Goal: Navigation & Orientation: Find specific page/section

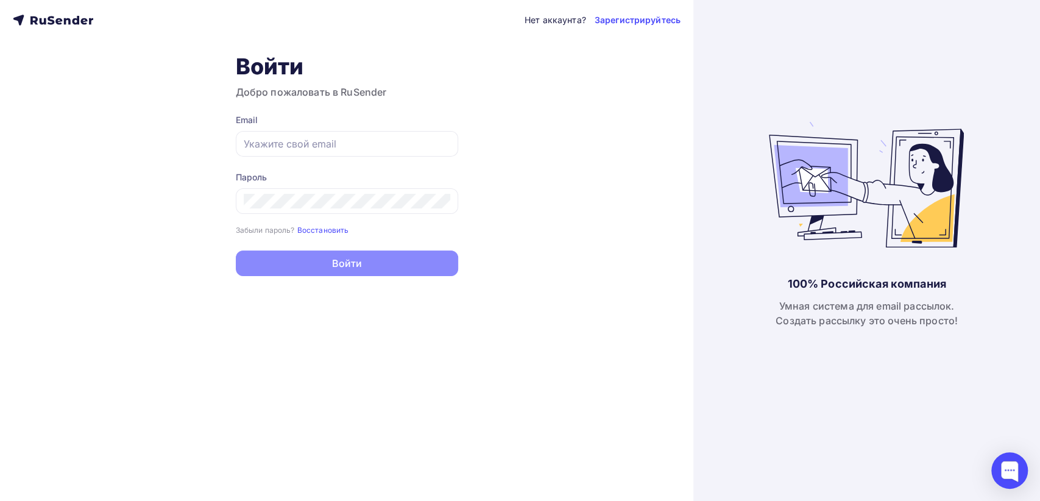
type input "[EMAIL_ADDRESS][DOMAIN_NAME]"
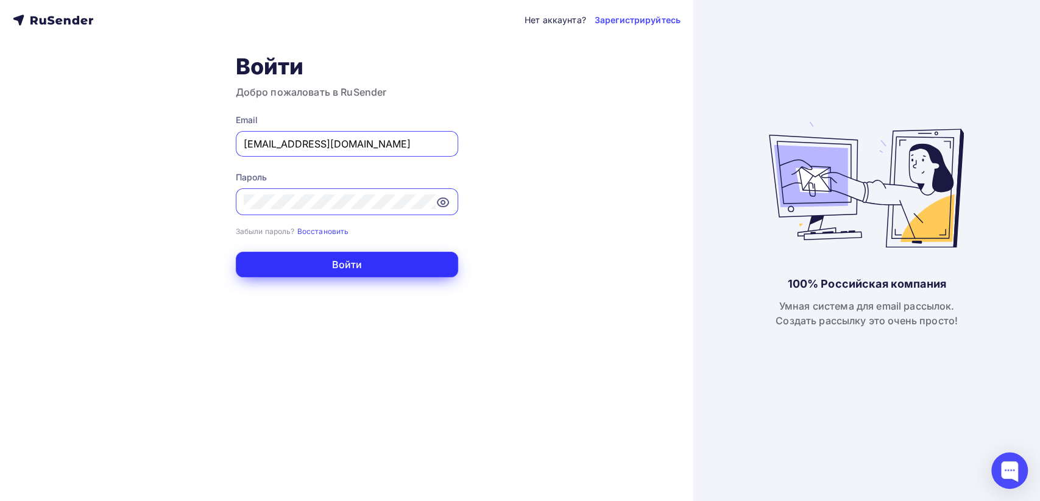
click at [335, 266] on button "Войти" at bounding box center [347, 265] width 222 height 26
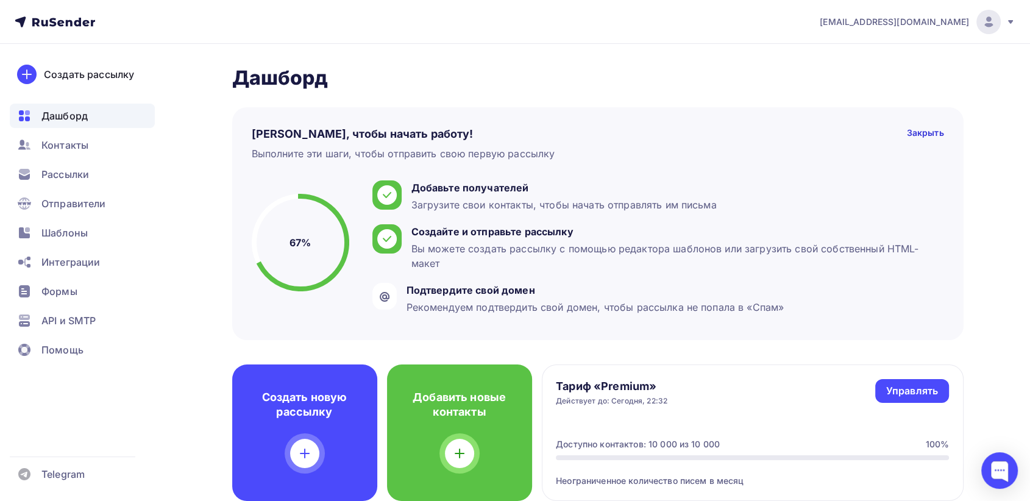
click at [951, 21] on span "[EMAIL_ADDRESS][DOMAIN_NAME]" at bounding box center [894, 22] width 149 height 12
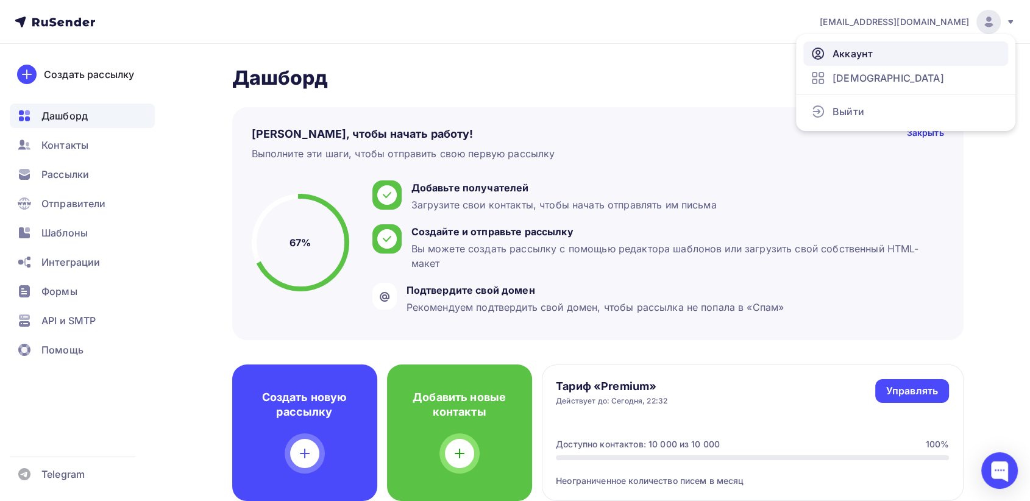
click at [905, 56] on link "Аккаунт" at bounding box center [905, 53] width 205 height 24
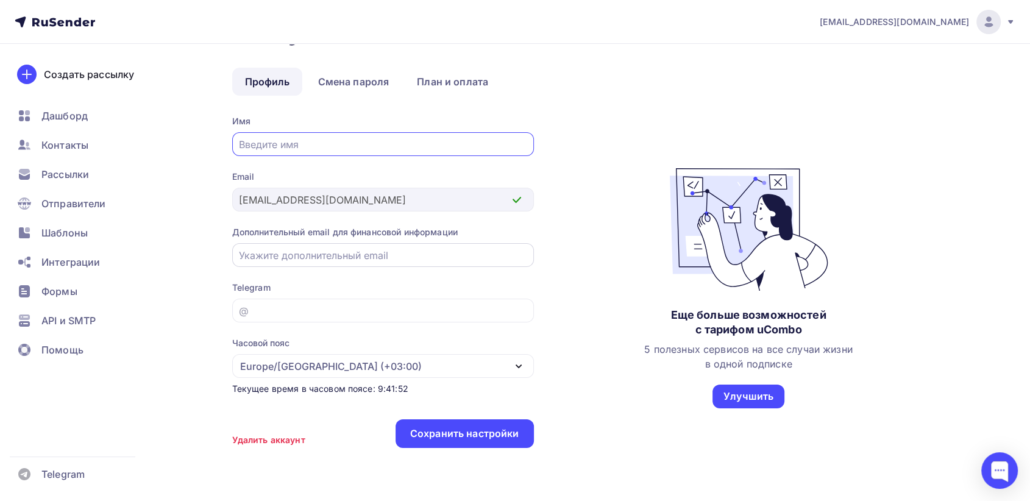
scroll to position [86, 0]
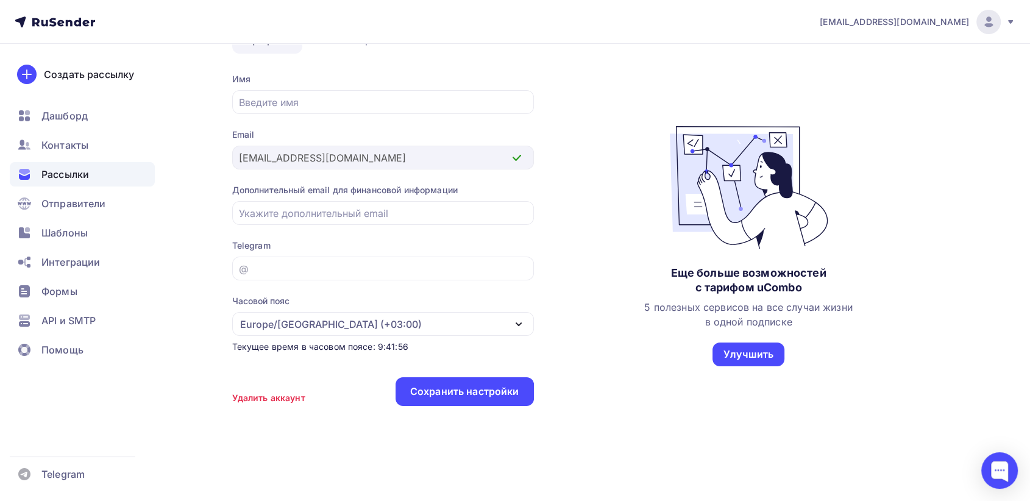
click at [56, 175] on span "Рассылки" at bounding box center [65, 174] width 48 height 15
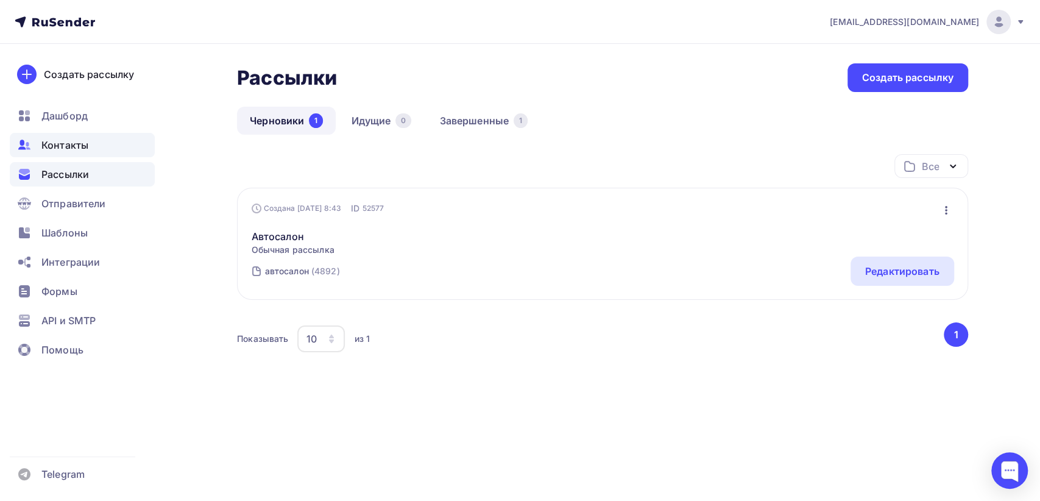
click at [57, 144] on span "Контакты" at bounding box center [64, 145] width 47 height 15
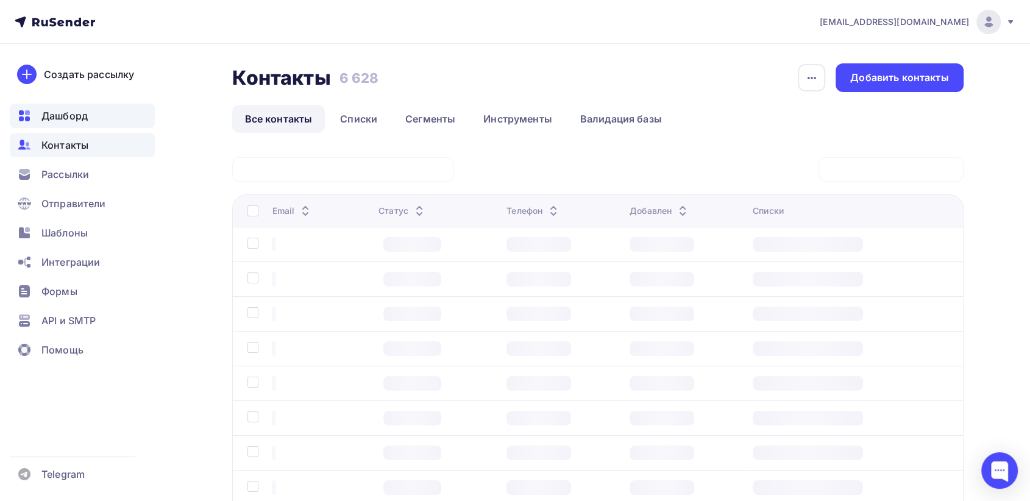
click at [55, 115] on span "Дашборд" at bounding box center [64, 115] width 46 height 15
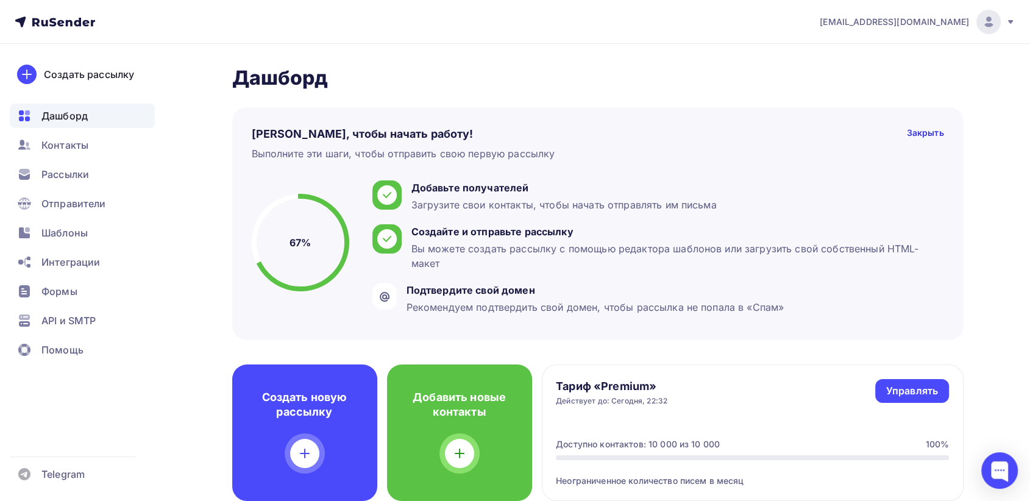
click at [1003, 19] on div "[EMAIL_ADDRESS][DOMAIN_NAME]" at bounding box center [918, 22] width 196 height 24
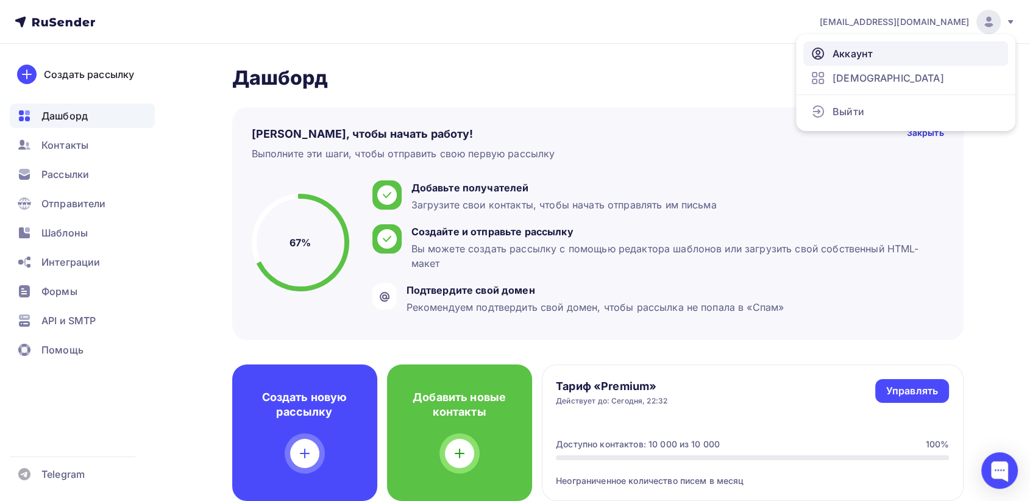
click at [872, 60] on span "Аккаунт" at bounding box center [852, 53] width 40 height 15
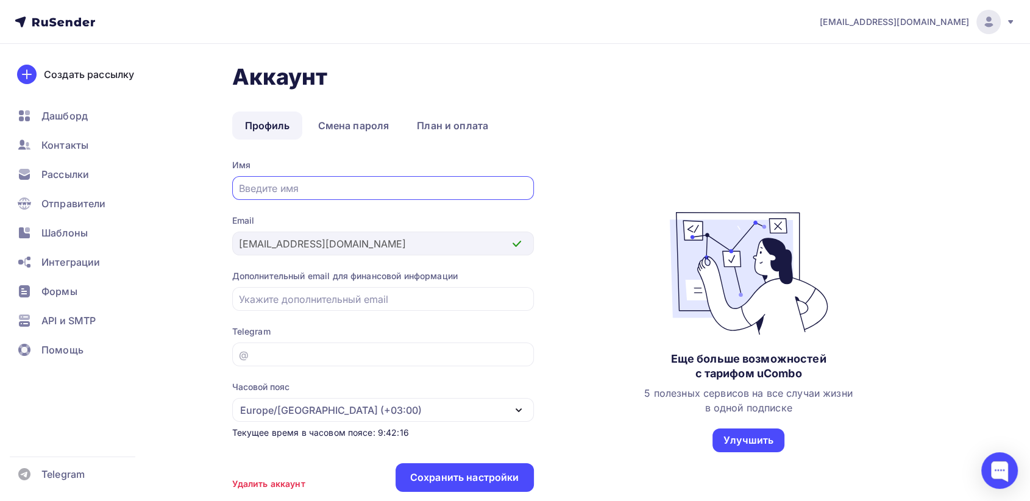
click at [899, 21] on span "[EMAIL_ADDRESS][DOMAIN_NAME]" at bounding box center [894, 22] width 149 height 12
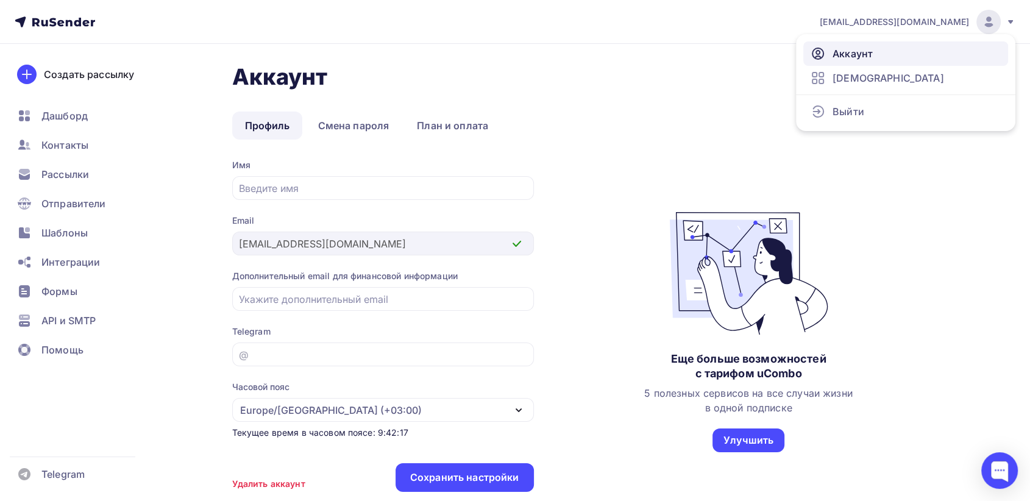
click at [875, 52] on link "Аккаунт" at bounding box center [905, 53] width 205 height 24
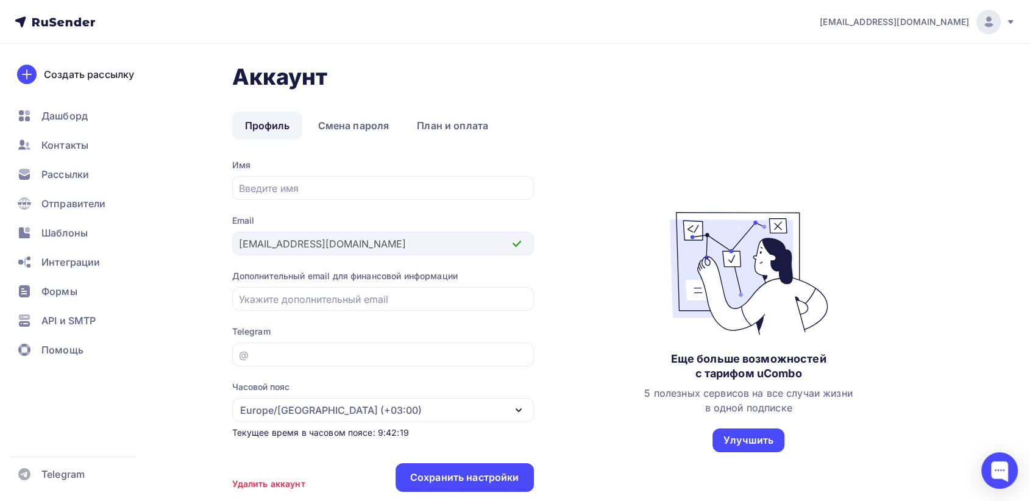
click at [904, 26] on span "[EMAIL_ADDRESS][DOMAIN_NAME]" at bounding box center [894, 22] width 149 height 12
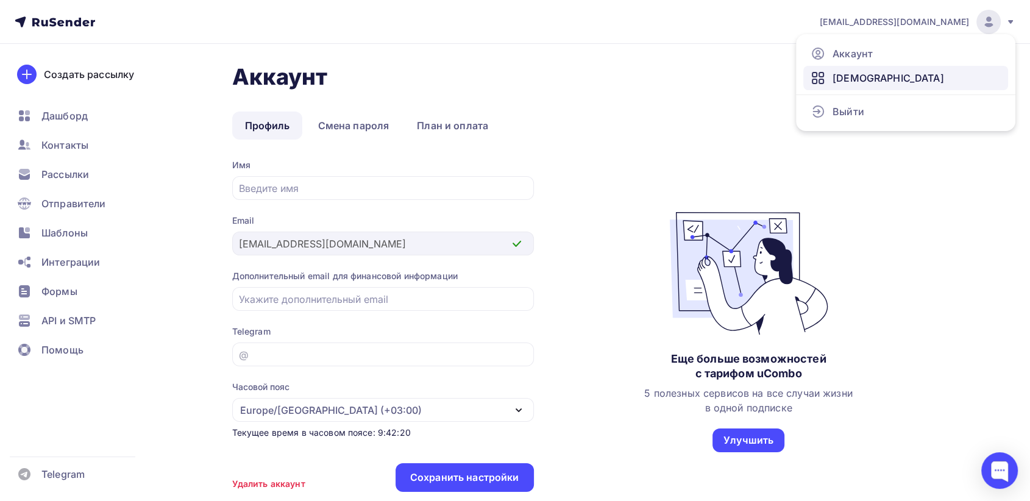
click at [878, 87] on link "[DEMOGRAPHIC_DATA]" at bounding box center [905, 78] width 205 height 24
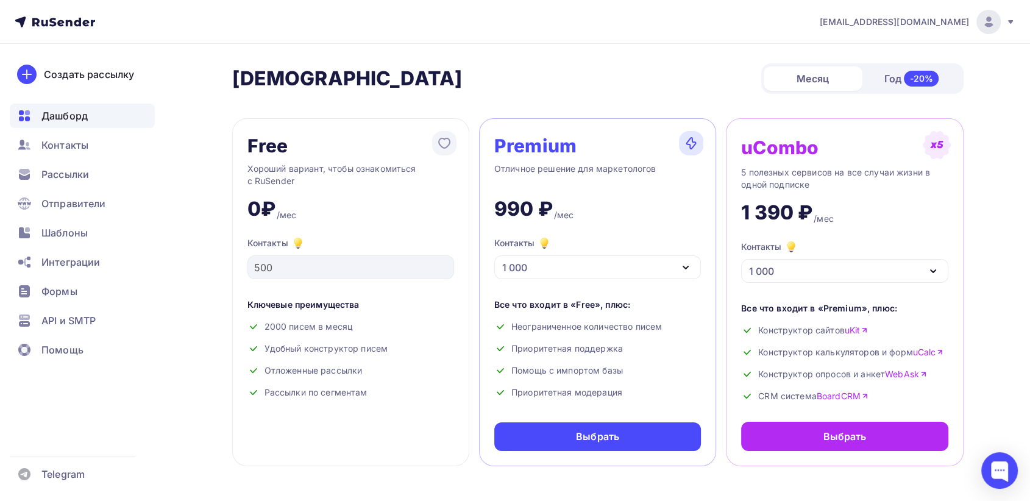
click at [64, 113] on span "Дашборд" at bounding box center [64, 115] width 46 height 15
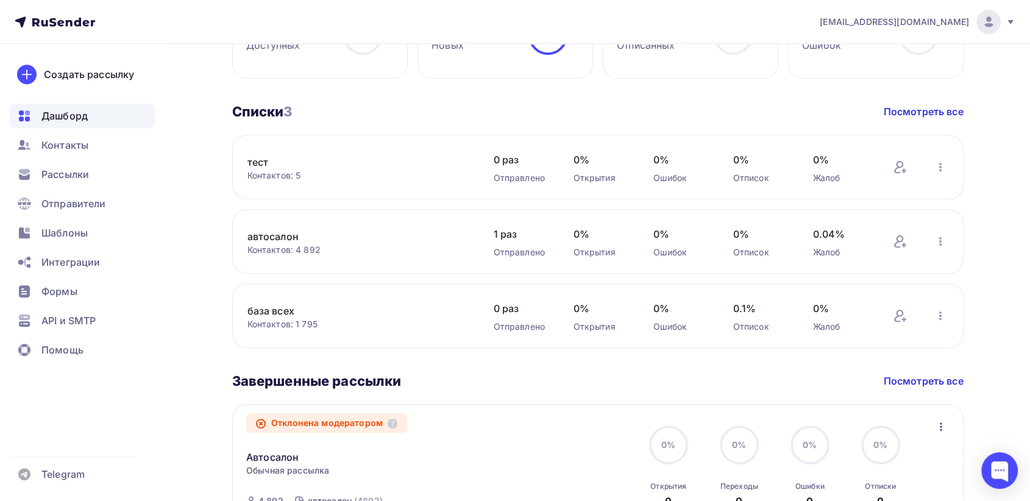
scroll to position [642, 0]
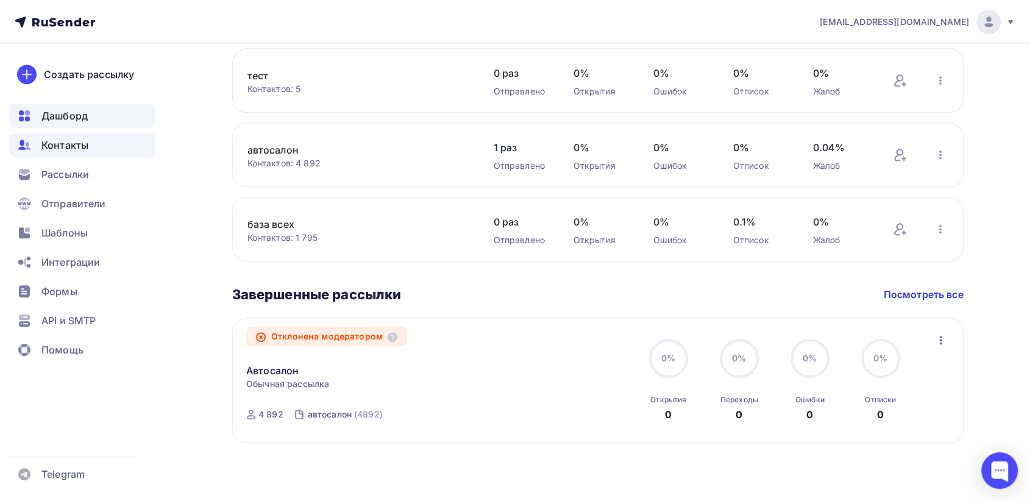
click at [54, 146] on span "Контакты" at bounding box center [64, 145] width 47 height 15
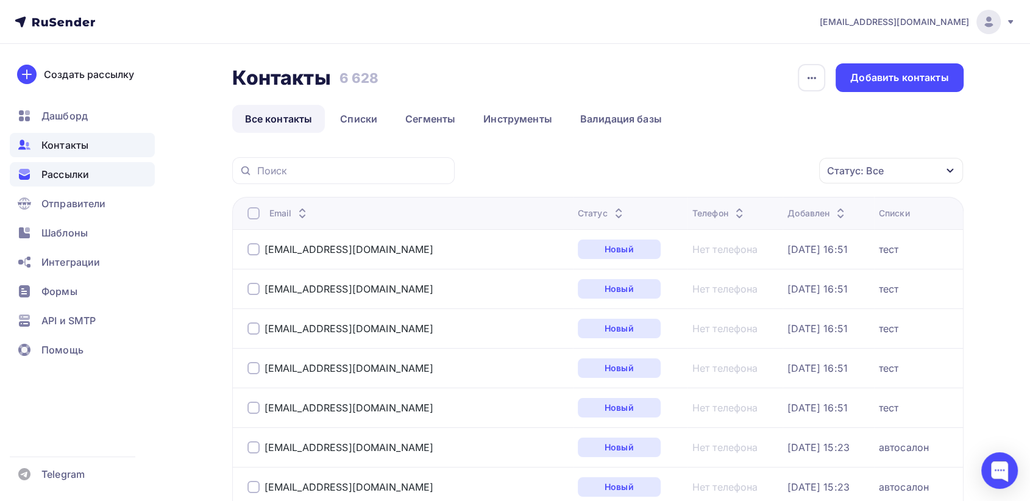
click at [79, 179] on span "Рассылки" at bounding box center [65, 174] width 48 height 15
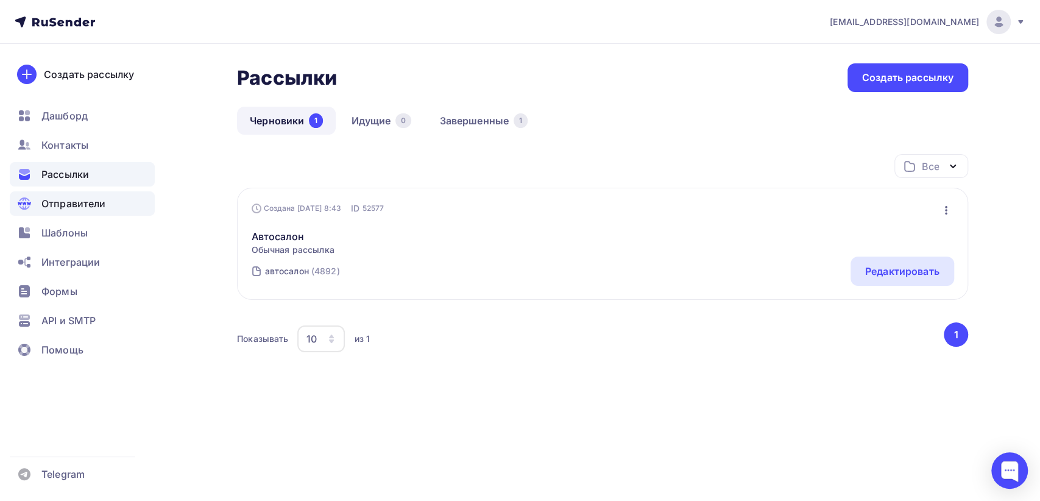
click at [84, 205] on span "Отправители" at bounding box center [73, 203] width 65 height 15
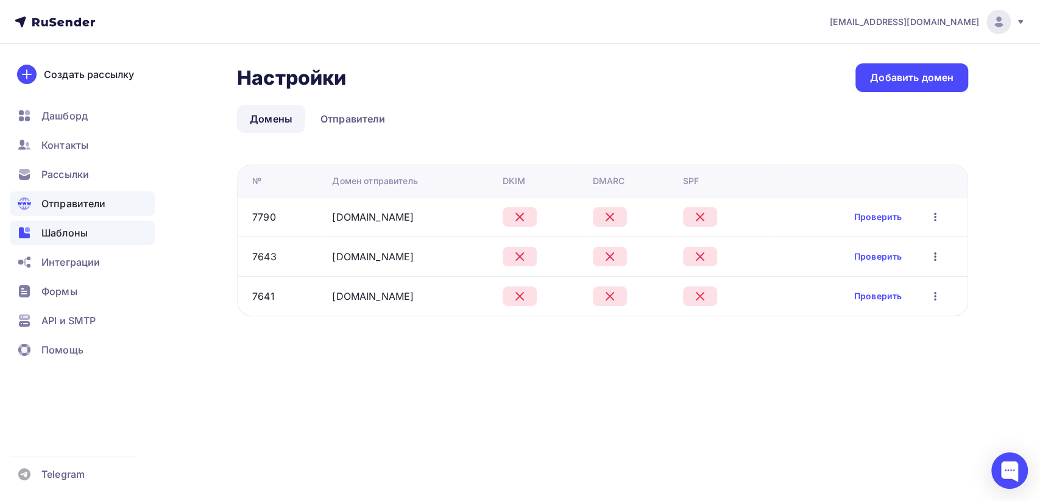
click at [88, 239] on div "Шаблоны" at bounding box center [82, 233] width 145 height 24
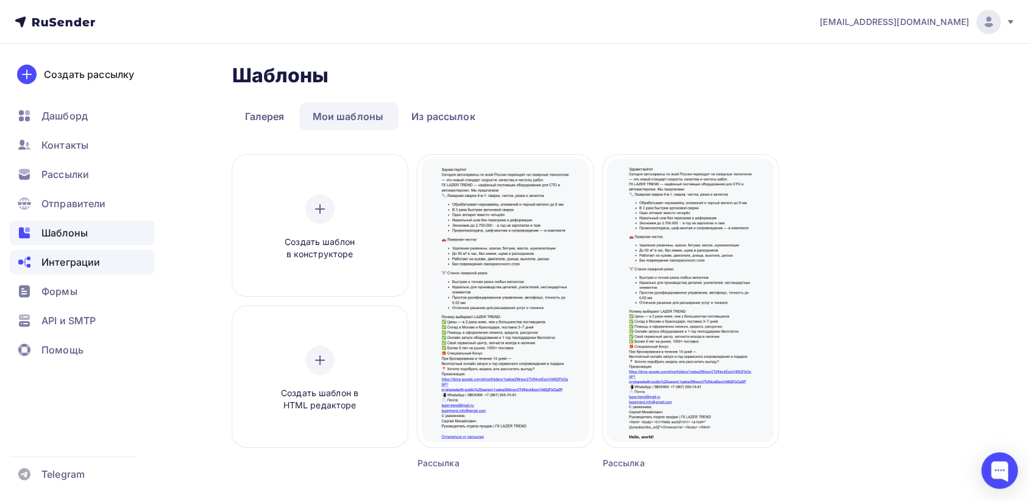
click at [92, 269] on span "Интеграции" at bounding box center [70, 262] width 59 height 15
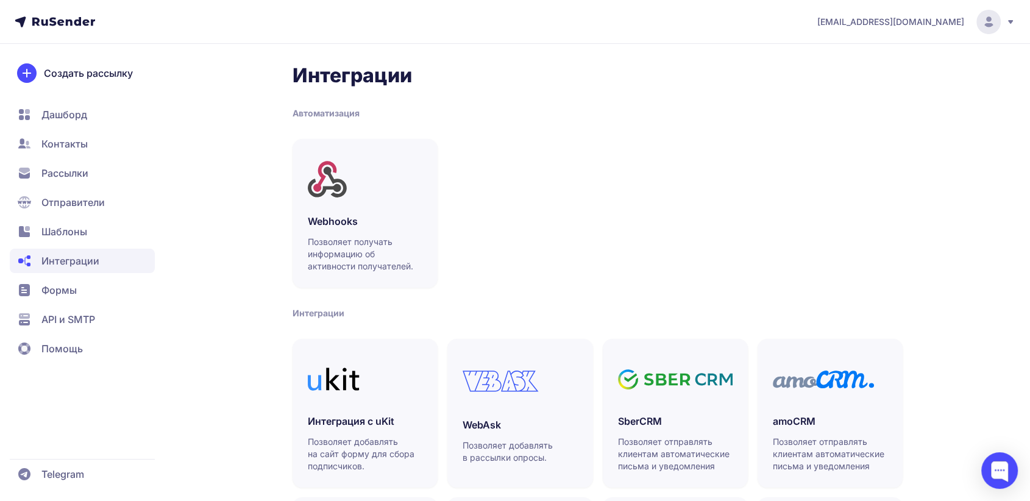
click at [985, 20] on circle at bounding box center [988, 22] width 24 height 24
click at [915, 93] on link "[DEMOGRAPHIC_DATA]" at bounding box center [905, 84] width 205 height 24
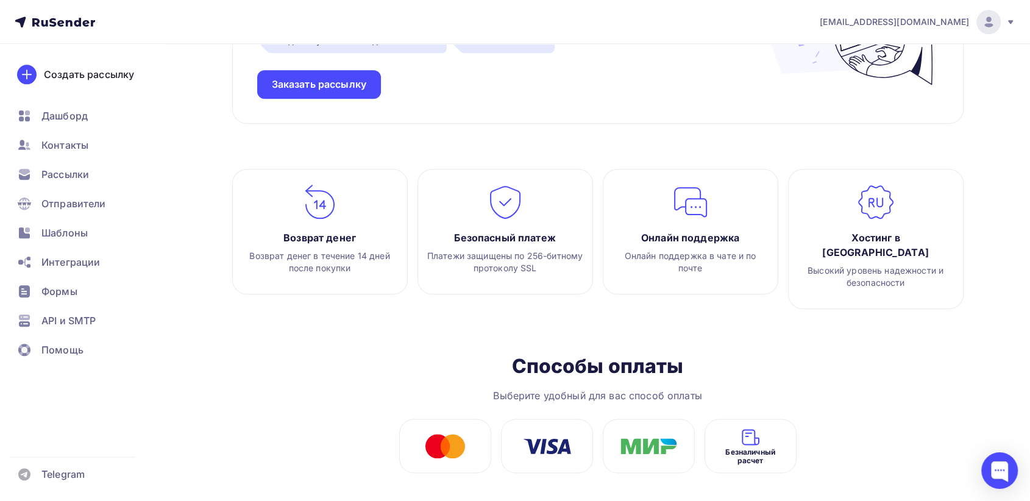
scroll to position [1373, 0]
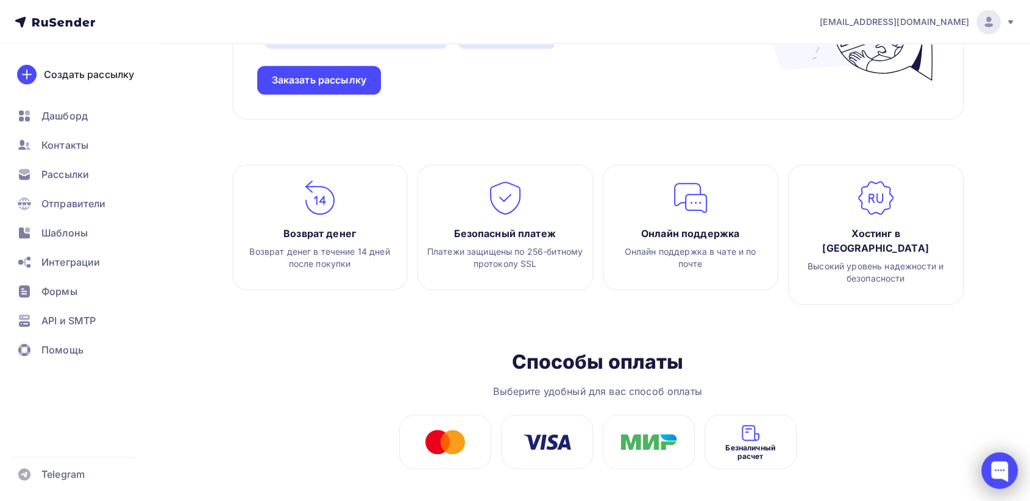
click at [994, 480] on div at bounding box center [999, 470] width 37 height 37
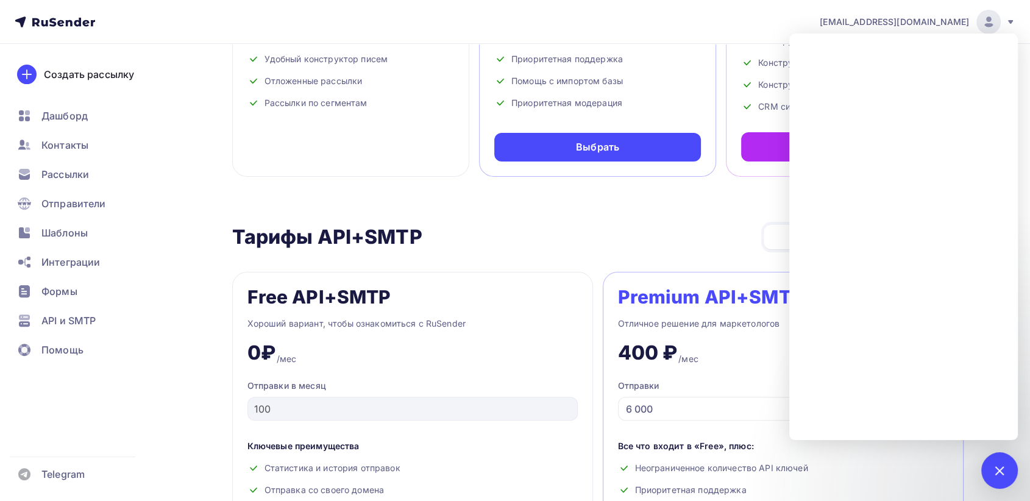
scroll to position [0, 0]
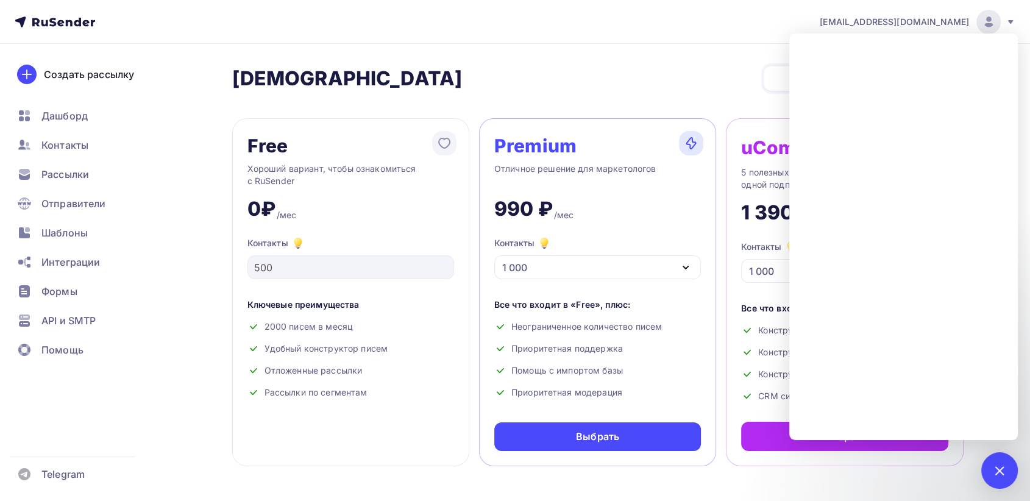
click at [49, 24] on icon at bounding box center [55, 22] width 80 height 15
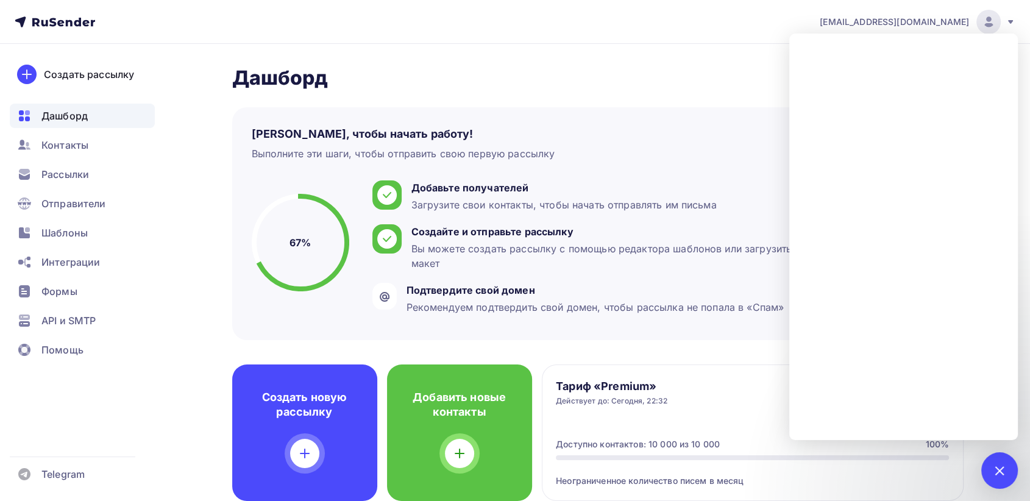
click at [678, 73] on h2 "Дашборд" at bounding box center [597, 78] width 731 height 24
drag, startPoint x: 1000, startPoint y: 482, endPoint x: 1002, endPoint y: 461, distance: 21.4
click at [1000, 478] on div at bounding box center [999, 470] width 37 height 37
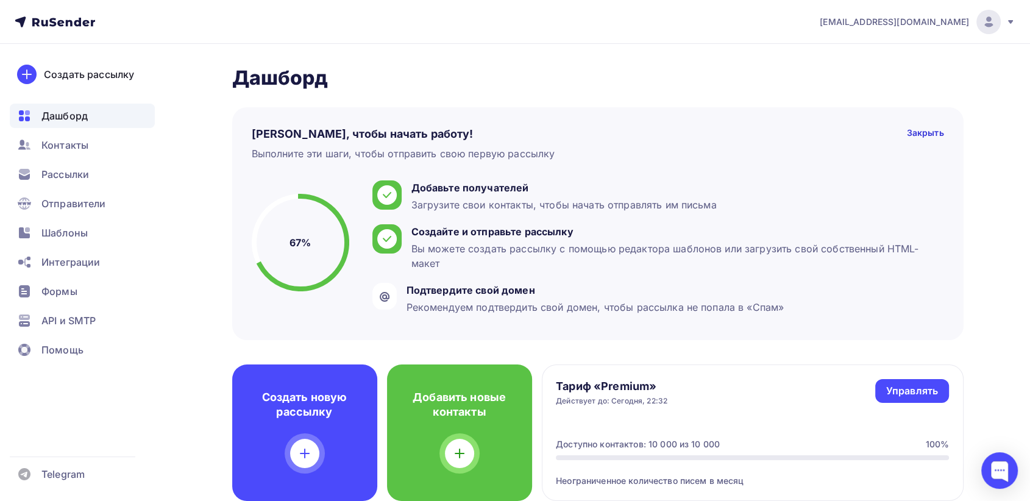
click at [987, 23] on img at bounding box center [988, 22] width 15 height 15
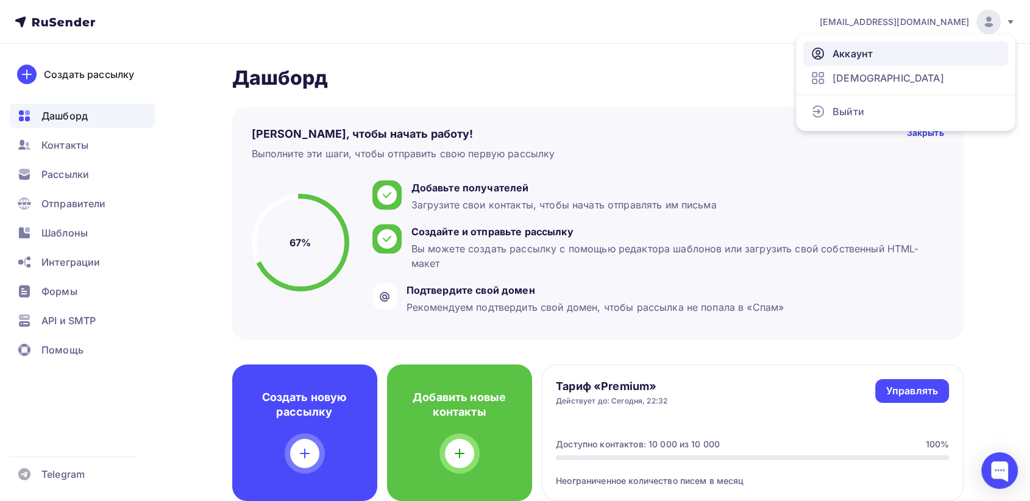
click at [877, 59] on link "Аккаунт" at bounding box center [905, 53] width 205 height 24
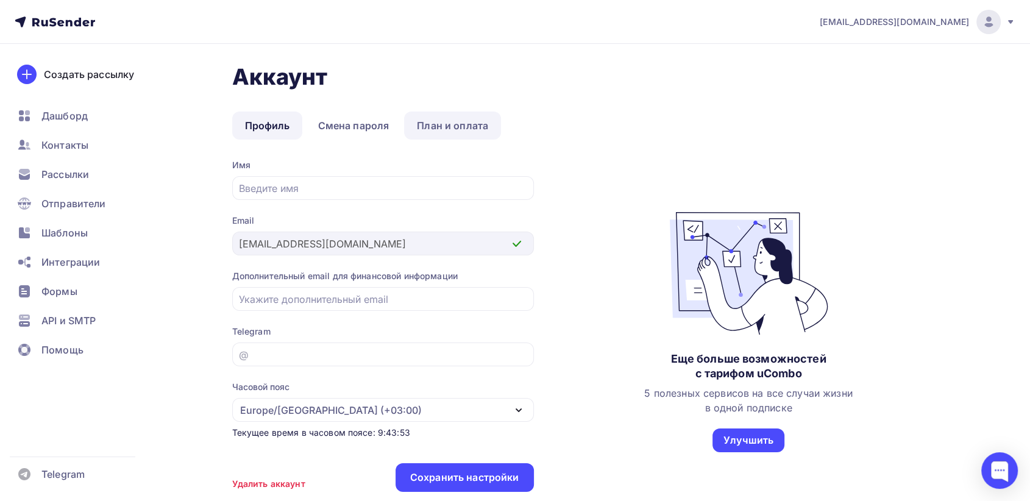
click at [456, 122] on link "План и оплата" at bounding box center [452, 126] width 97 height 28
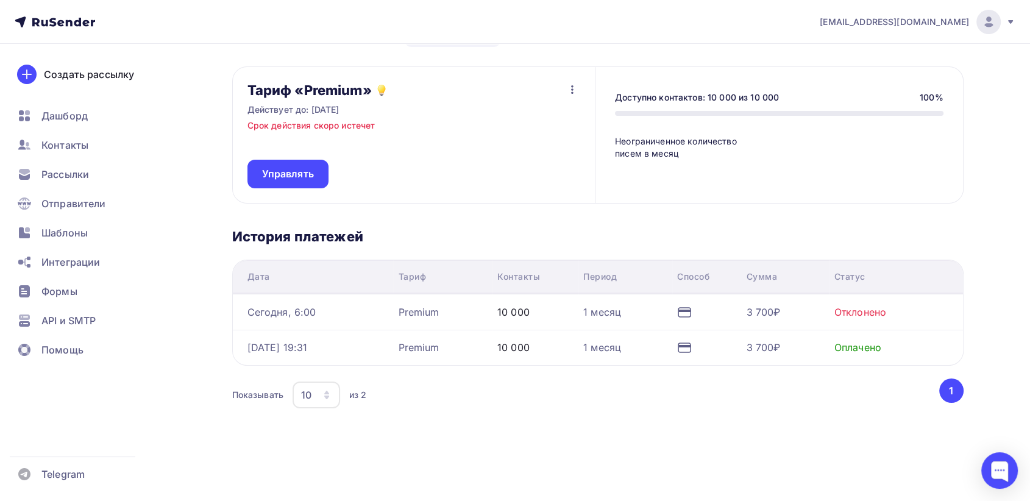
scroll to position [93, 0]
click at [954, 388] on button "1" at bounding box center [951, 390] width 24 height 24
click at [282, 312] on div "Сегодня, 6:00" at bounding box center [281, 311] width 69 height 15
click at [689, 310] on div "Оплата картой" at bounding box center [689, 319] width 68 height 24
click at [771, 311] on div "3 700₽" at bounding box center [764, 311] width 34 height 15
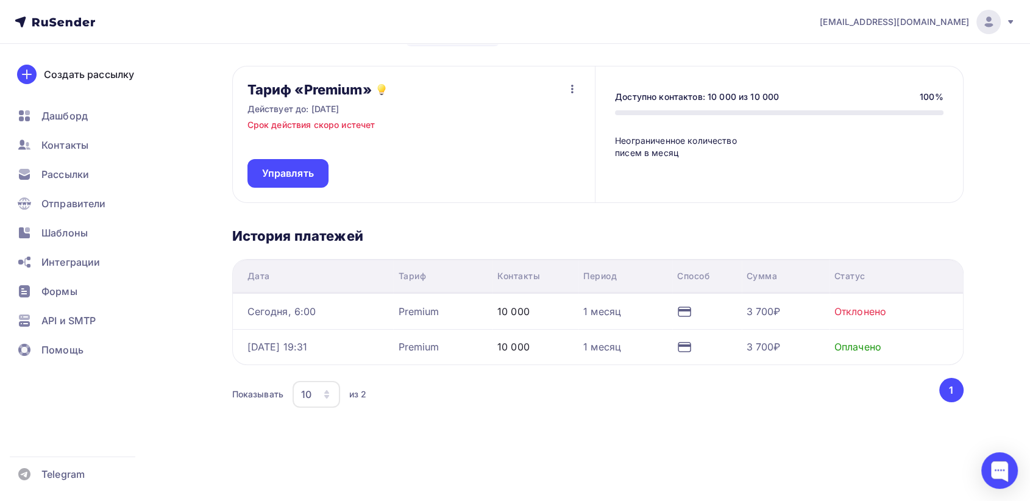
click at [857, 309] on div "Отклонено" at bounding box center [860, 311] width 52 height 15
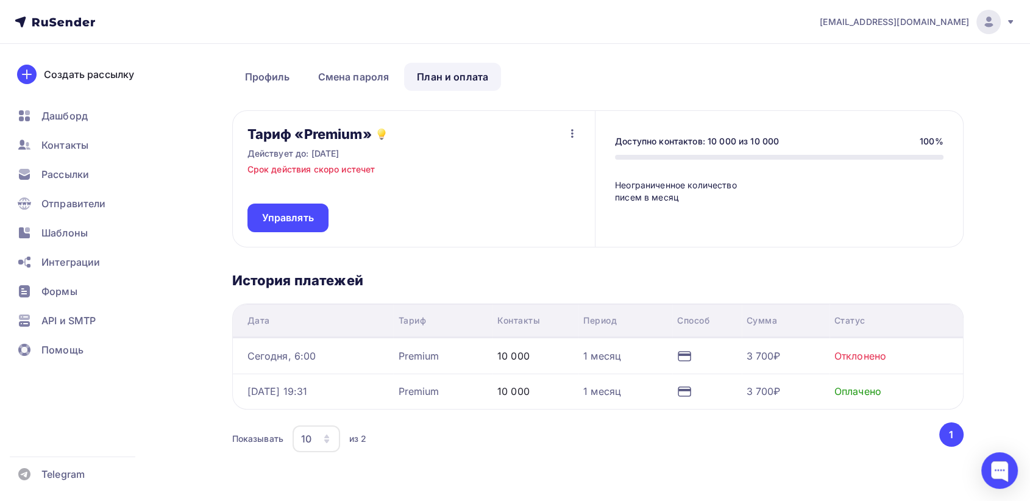
scroll to position [0, 0]
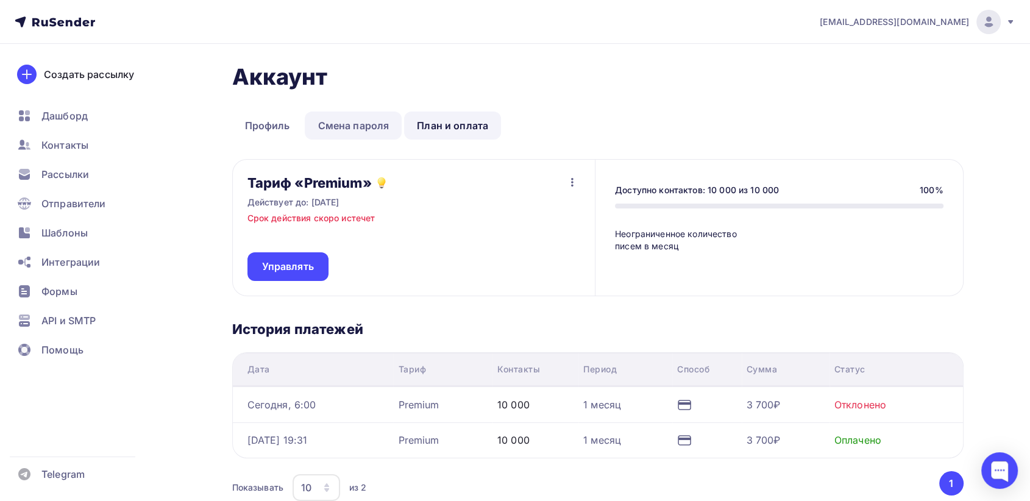
click at [352, 119] on link "Смена пароля" at bounding box center [353, 126] width 97 height 28
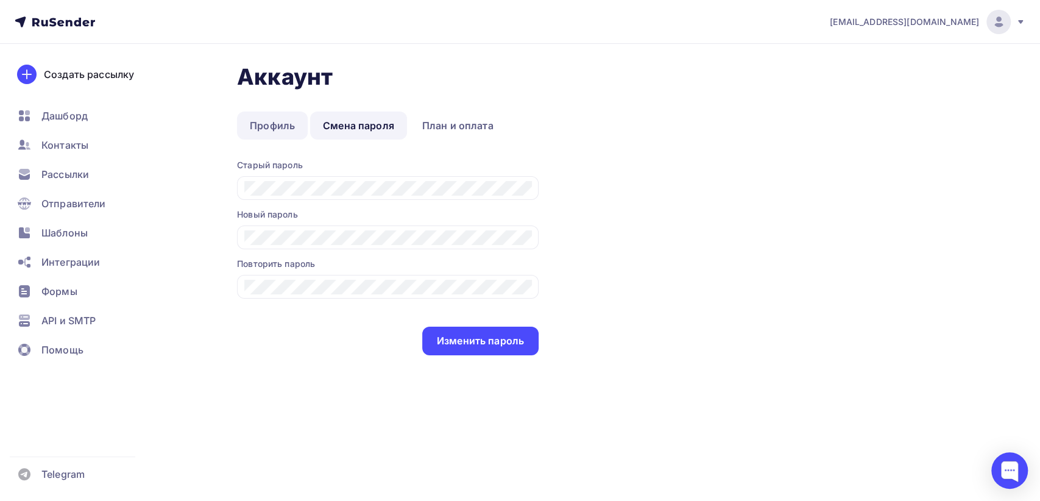
click at [261, 129] on link "Профиль" at bounding box center [272, 126] width 71 height 28
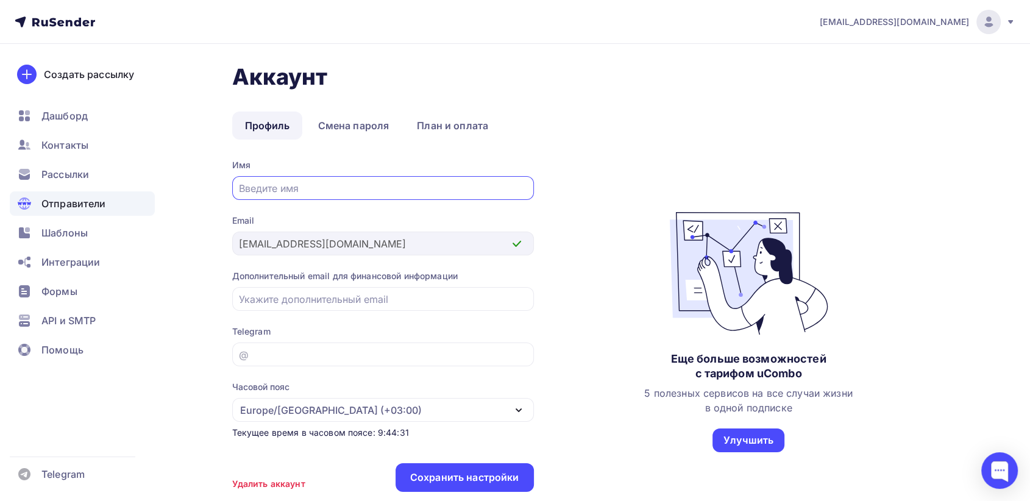
click at [79, 201] on span "Отправители" at bounding box center [73, 203] width 65 height 15
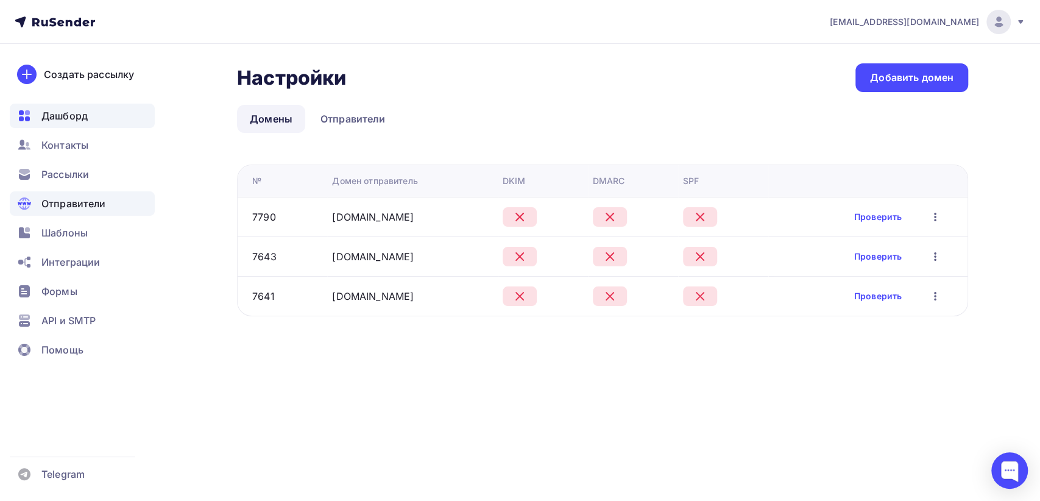
click at [79, 115] on span "Дашборд" at bounding box center [64, 115] width 46 height 15
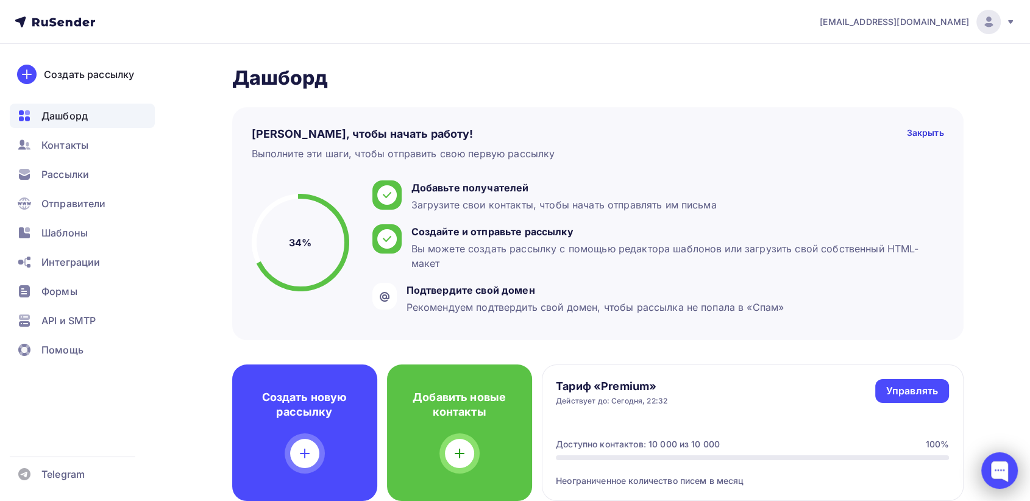
click at [998, 470] on div at bounding box center [999, 470] width 37 height 37
